Goal: Task Accomplishment & Management: Use online tool/utility

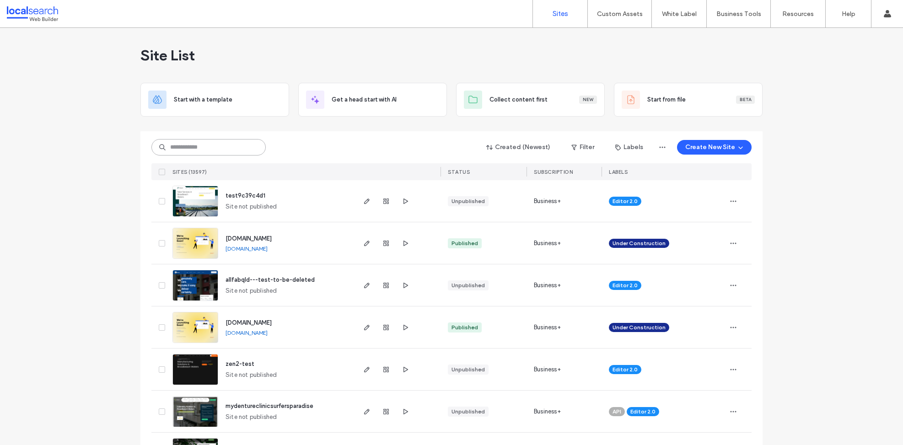
click at [203, 150] on input at bounding box center [208, 147] width 114 height 16
paste input "********"
type input "********"
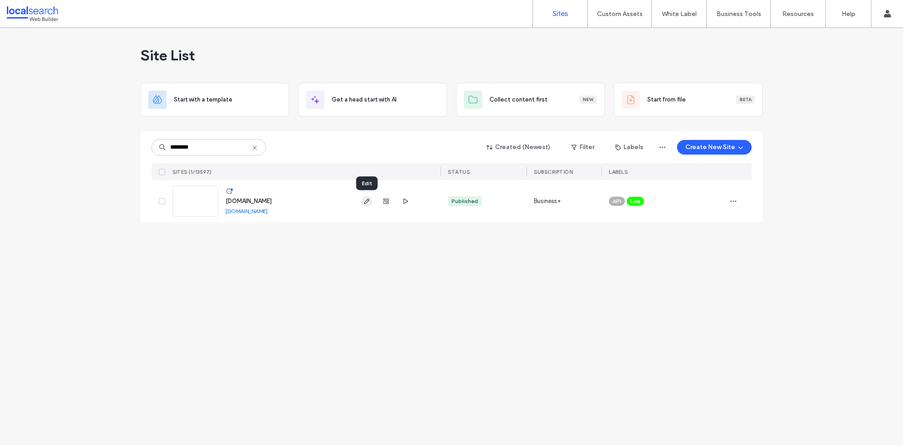
click at [367, 202] on use "button" at bounding box center [366, 200] width 5 height 5
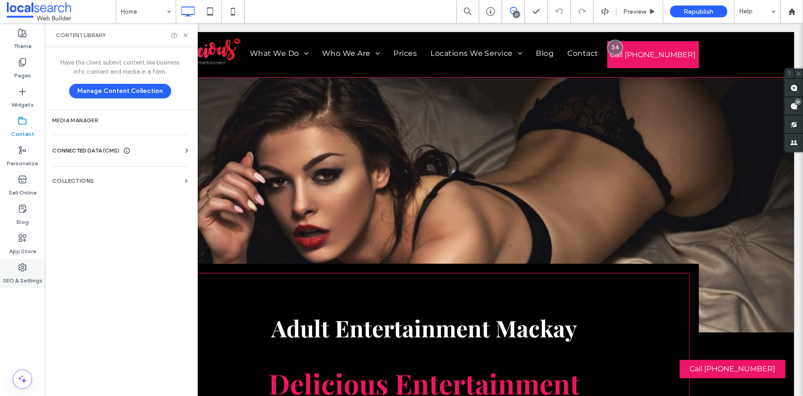
click at [26, 274] on label "SEO & Settings" at bounding box center [23, 278] width 40 height 13
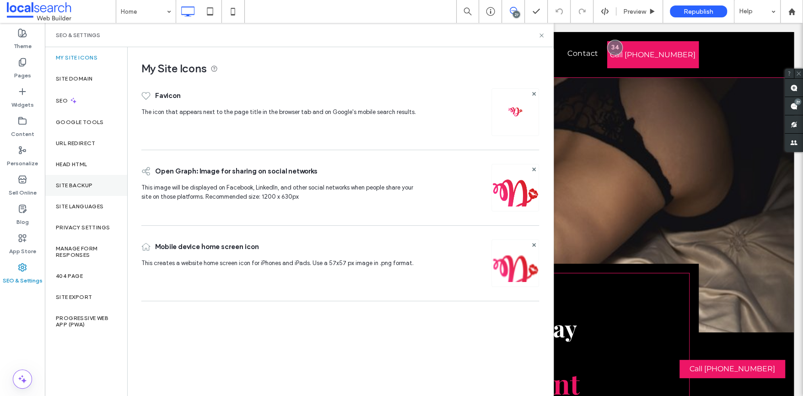
click at [82, 190] on div "Site Backup" at bounding box center [86, 185] width 82 height 21
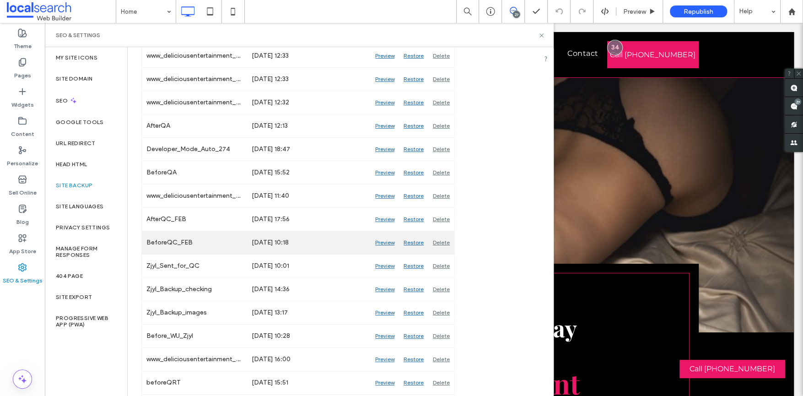
scroll to position [456, 0]
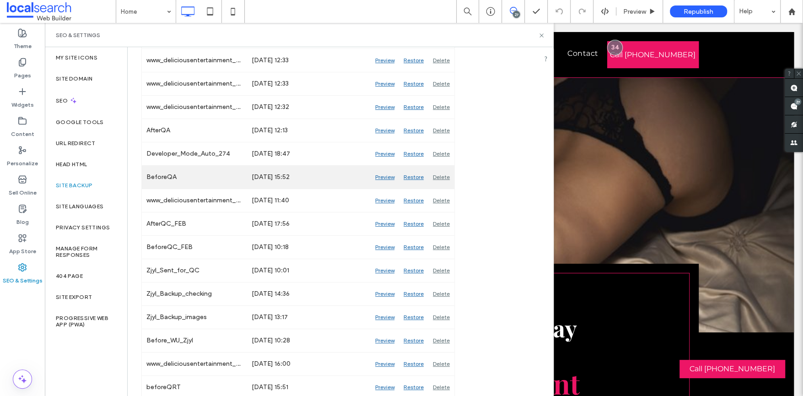
click at [384, 171] on div "Preview" at bounding box center [384, 177] width 28 height 23
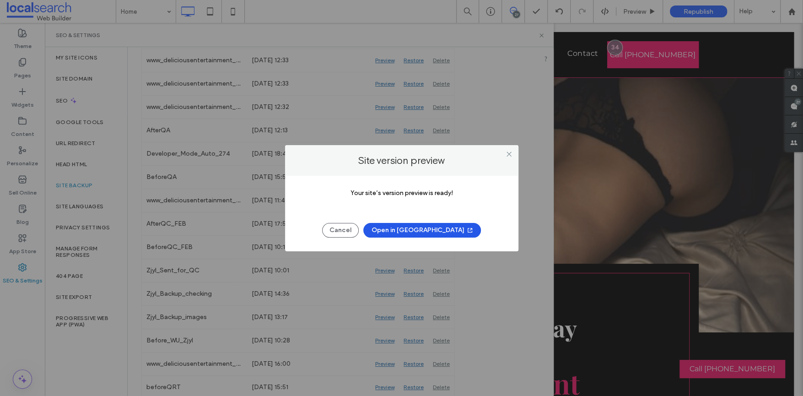
click at [414, 229] on button "Open in [GEOGRAPHIC_DATA]" at bounding box center [422, 230] width 118 height 15
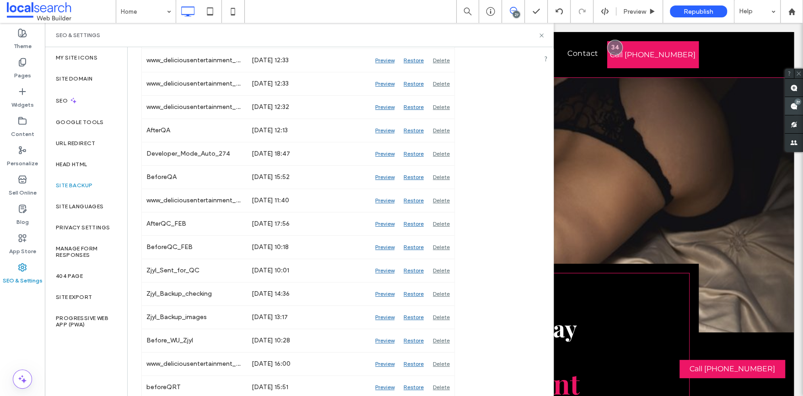
click at [793, 104] on use at bounding box center [793, 105] width 7 height 7
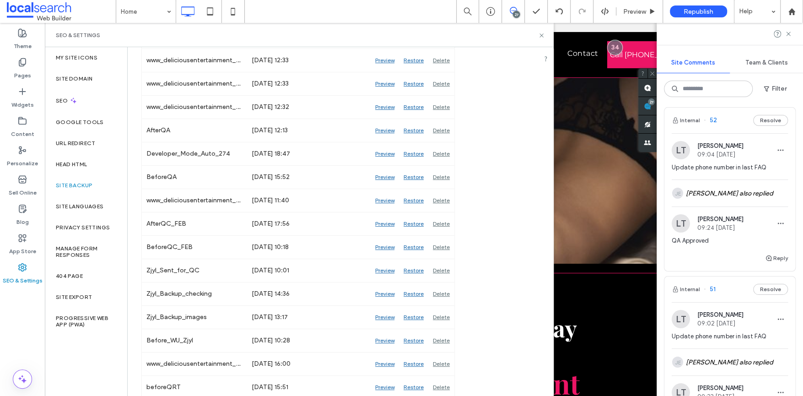
scroll to position [0, 0]
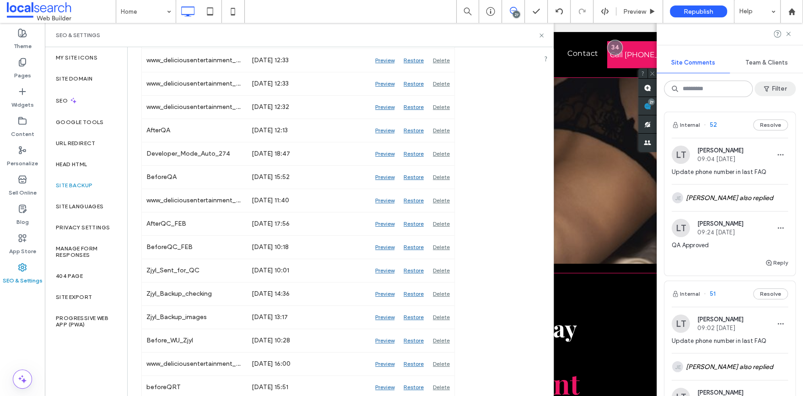
click at [773, 87] on button "Filter" at bounding box center [774, 88] width 41 height 15
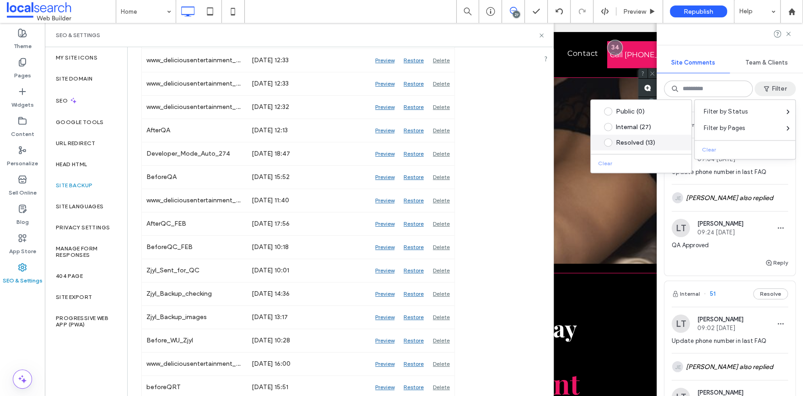
click at [639, 143] on div "Resolved (13)" at bounding box center [648, 143] width 64 height 8
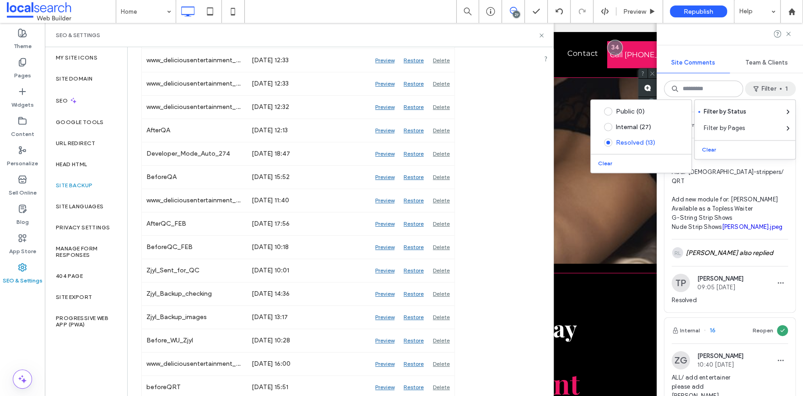
click at [727, 40] on div at bounding box center [729, 34] width 146 height 22
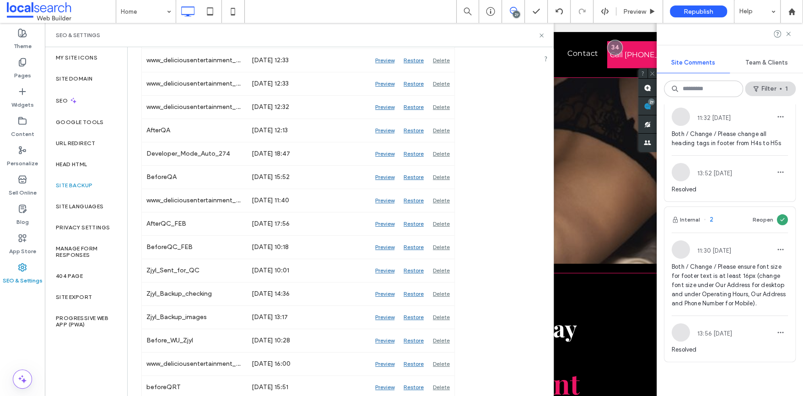
scroll to position [2585, 0]
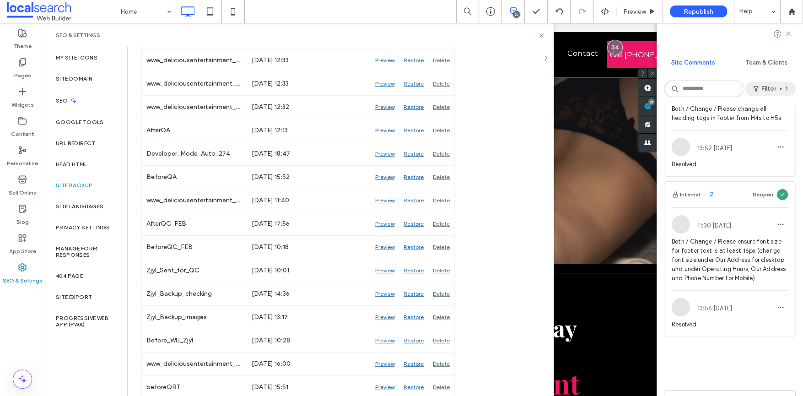
click at [766, 88] on button "Filter 1" at bounding box center [770, 88] width 51 height 15
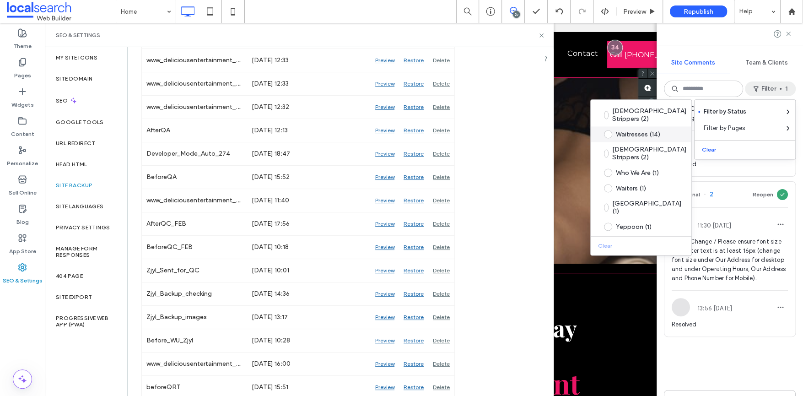
click at [608, 130] on span at bounding box center [608, 134] width 8 height 8
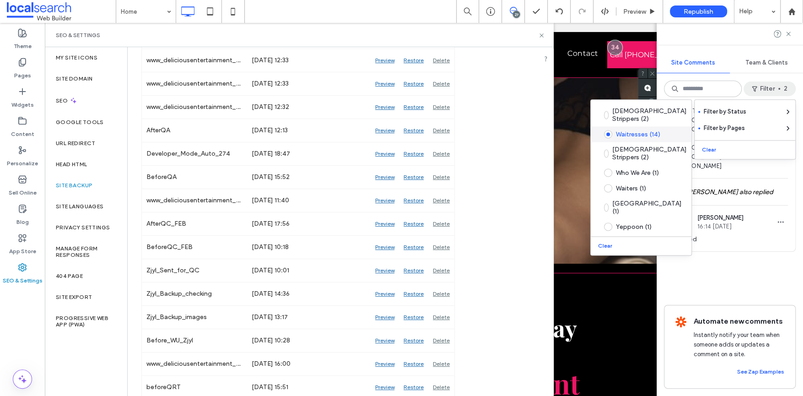
scroll to position [1009, 0]
click at [723, 48] on div "Site Comments Team & Clients Filter 2 Internal 16 Reopen ZG [PERSON_NAME] 10:40…" at bounding box center [729, 209] width 146 height 373
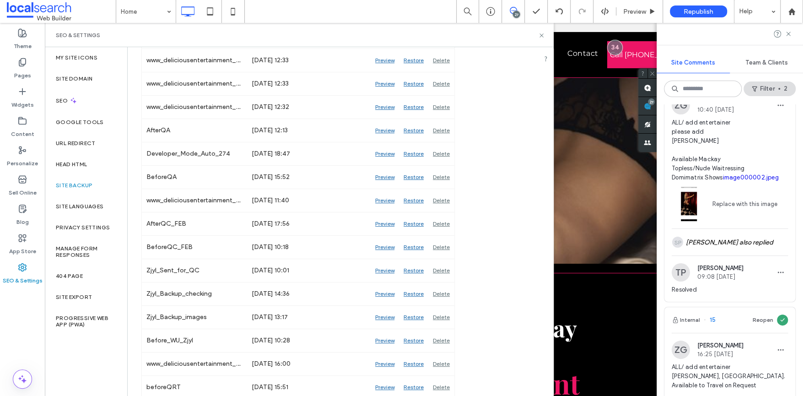
scroll to position [0, 0]
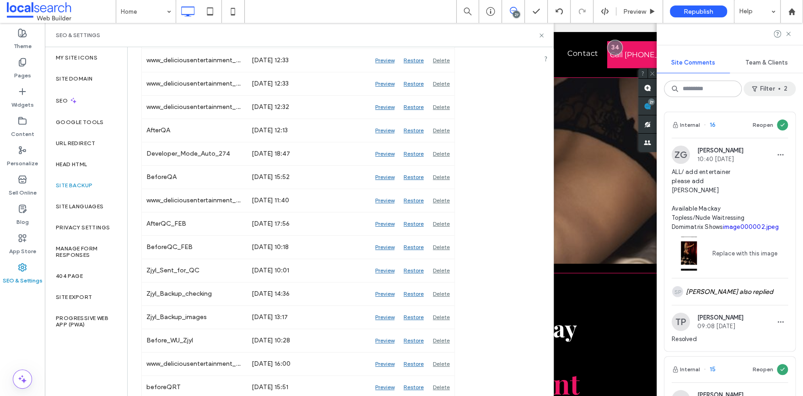
click at [770, 90] on button "Filter 2" at bounding box center [769, 88] width 52 height 15
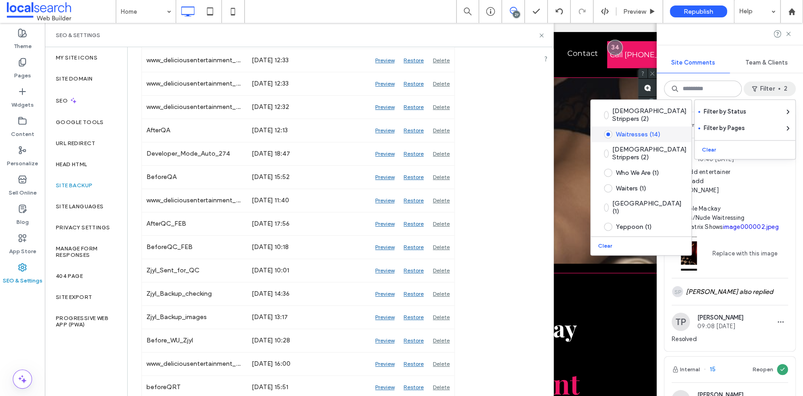
click at [627, 130] on div "Waitresses (14)" at bounding box center [648, 134] width 64 height 8
click at [606, 242] on button "Clear" at bounding box center [605, 245] width 23 height 11
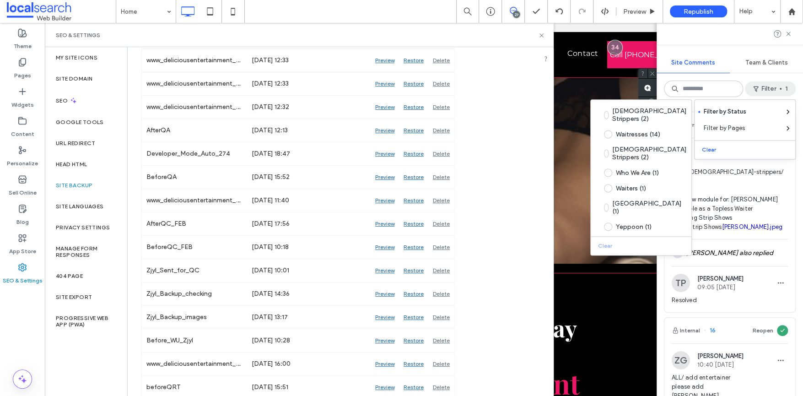
click at [730, 38] on div at bounding box center [729, 34] width 146 height 22
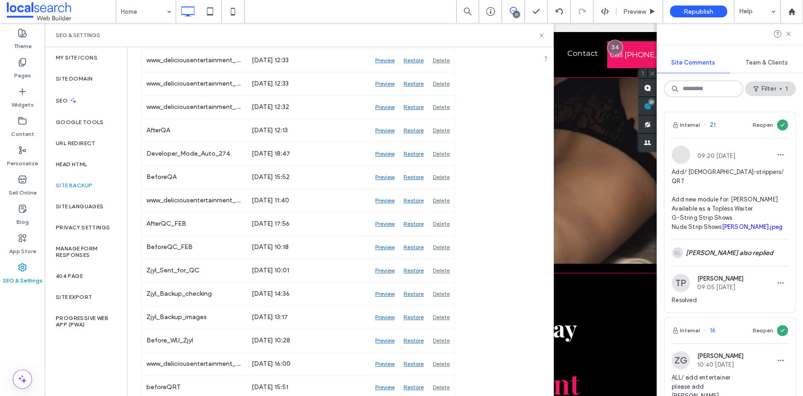
scroll to position [14, 0]
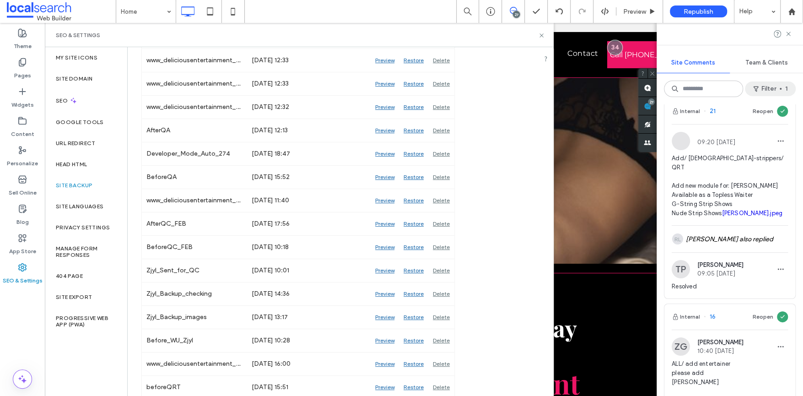
click at [768, 86] on button "Filter 1" at bounding box center [770, 88] width 51 height 15
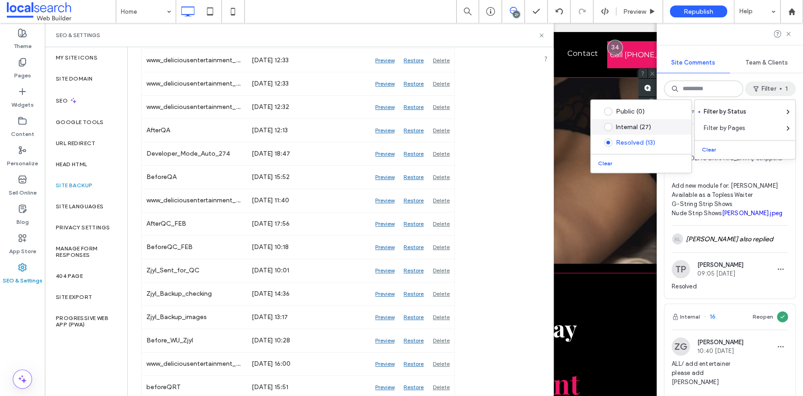
click at [608, 129] on span at bounding box center [608, 127] width 8 height 8
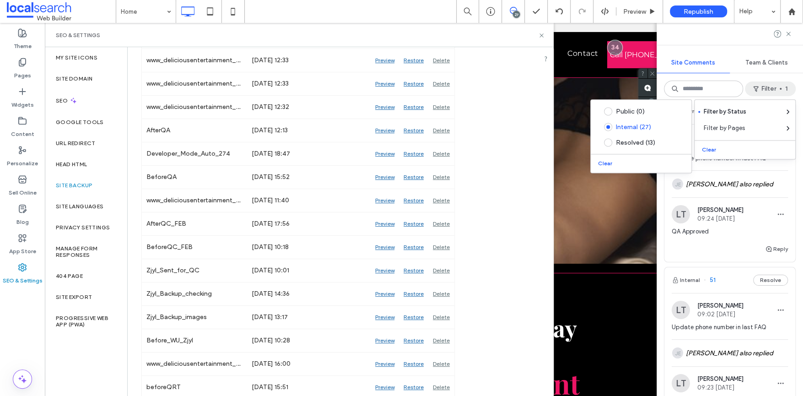
click at [727, 46] on div "Site Comments Team & Clients Filter 1 Internal 52 Resolve [PERSON_NAME] 09:04 […" at bounding box center [729, 209] width 146 height 373
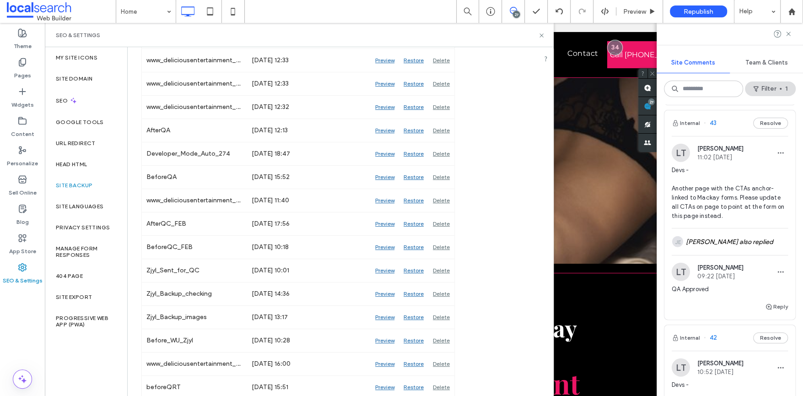
scroll to position [1635, 0]
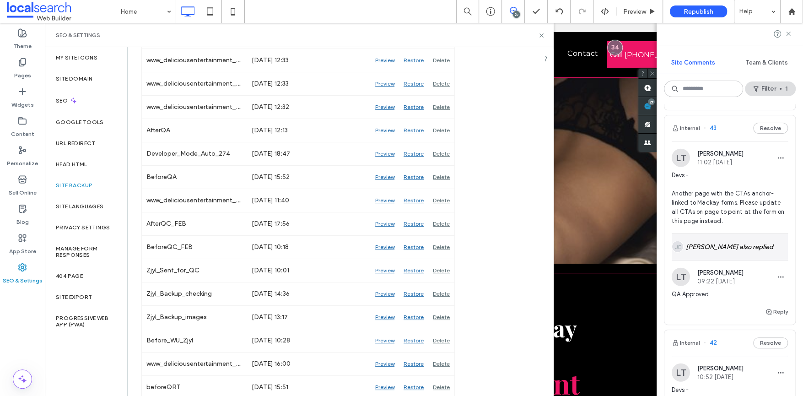
click at [729, 242] on div "[PERSON_NAME] also replied" at bounding box center [729, 246] width 116 height 27
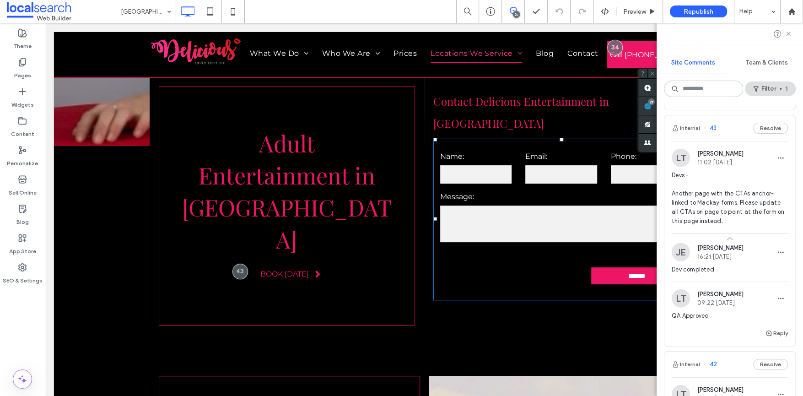
scroll to position [156, 0]
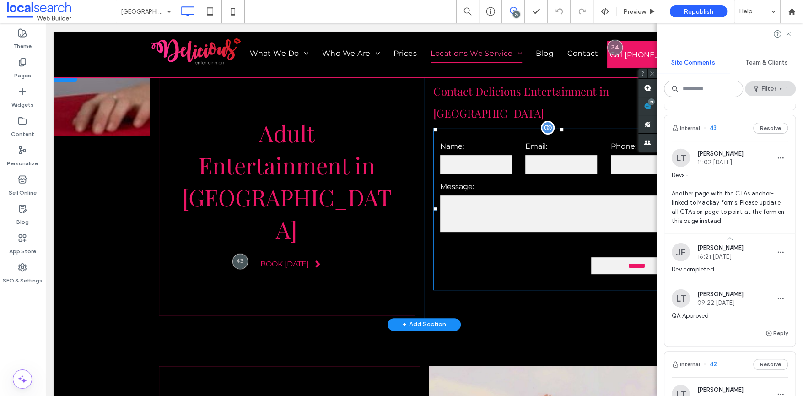
click at [629, 257] on input "******" at bounding box center [637, 265] width 90 height 17
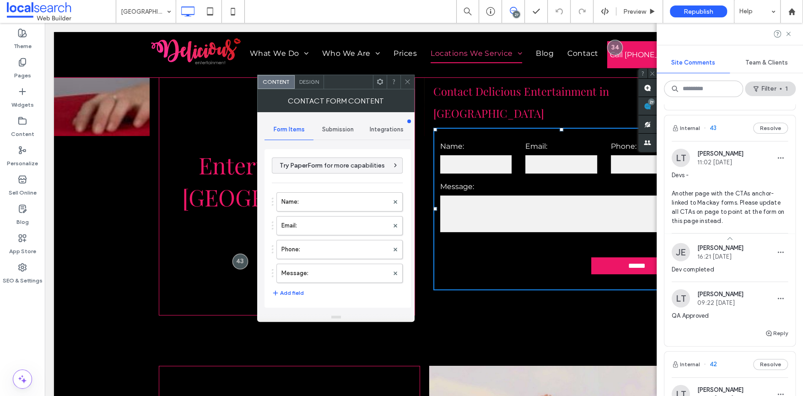
click at [409, 82] on icon at bounding box center [407, 81] width 7 height 7
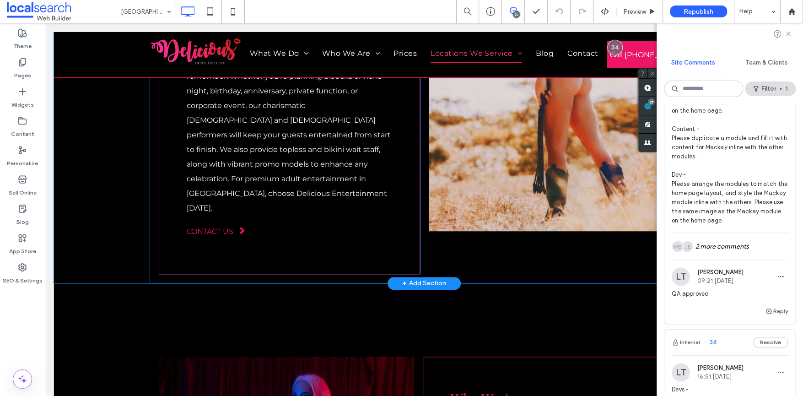
scroll to position [401, 0]
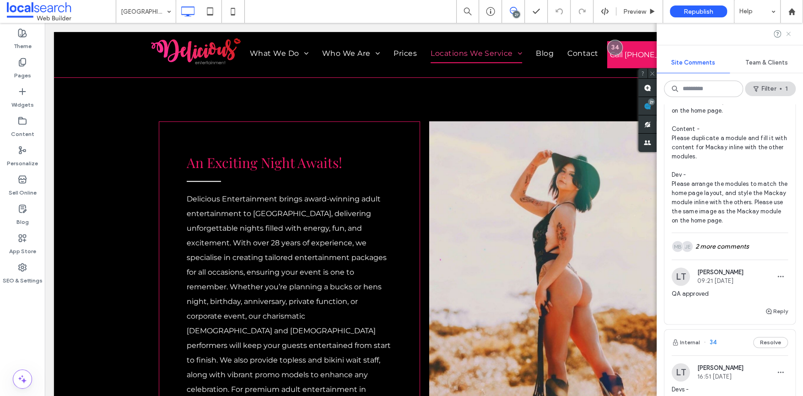
click at [788, 35] on icon at bounding box center [787, 33] width 7 height 7
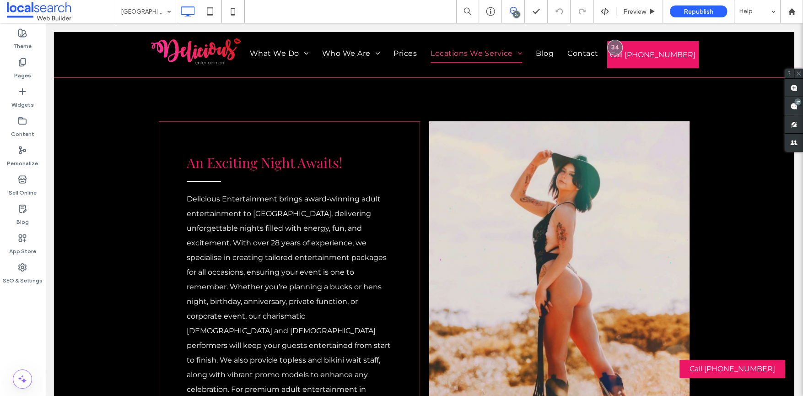
scroll to position [0, 0]
